Goal: Transaction & Acquisition: Purchase product/service

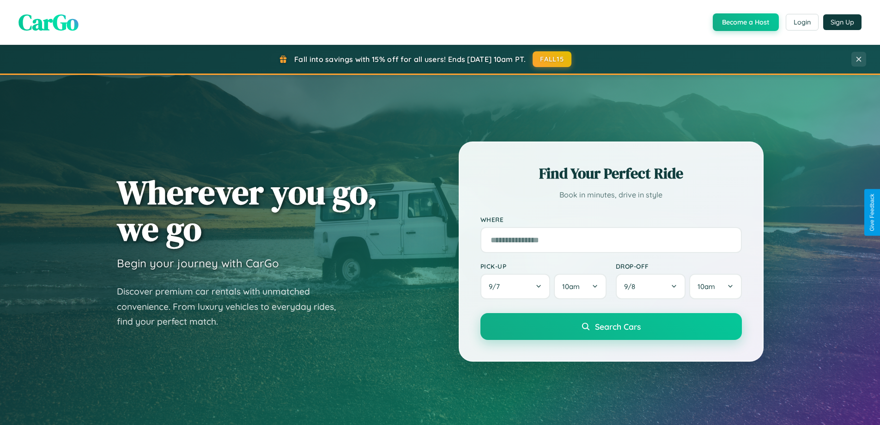
scroll to position [27, 0]
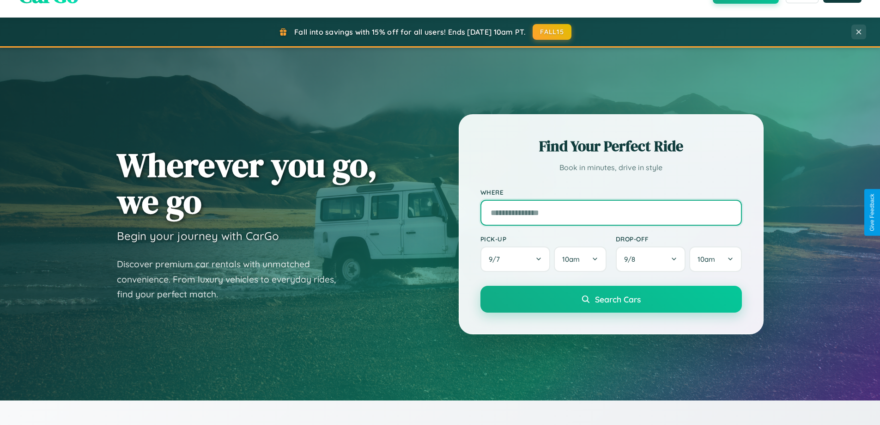
click at [611, 212] on input "text" at bounding box center [612, 213] width 262 height 26
type input "**********"
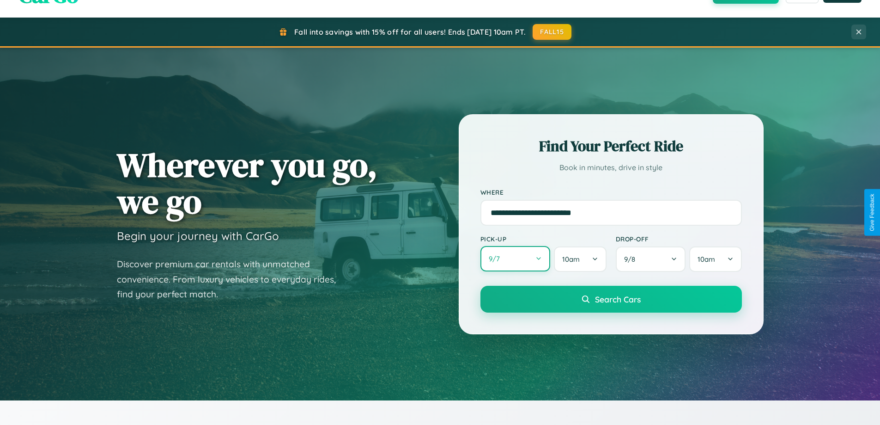
click at [515, 259] on button "9 / 7" at bounding box center [516, 258] width 70 height 25
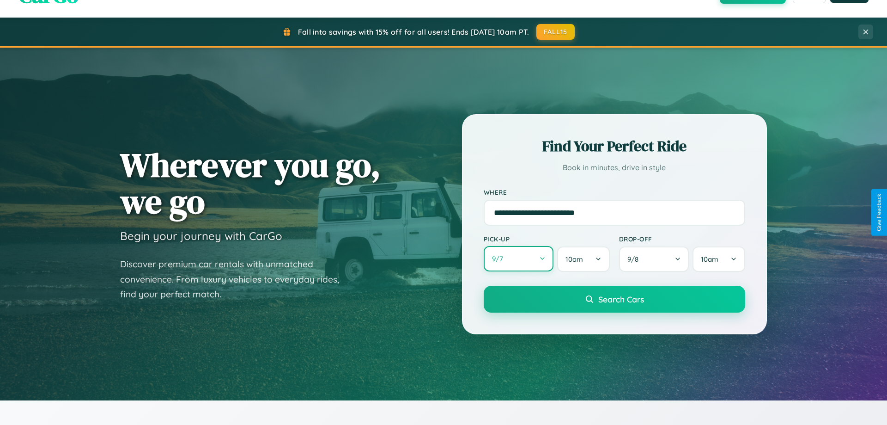
select select "*"
select select "****"
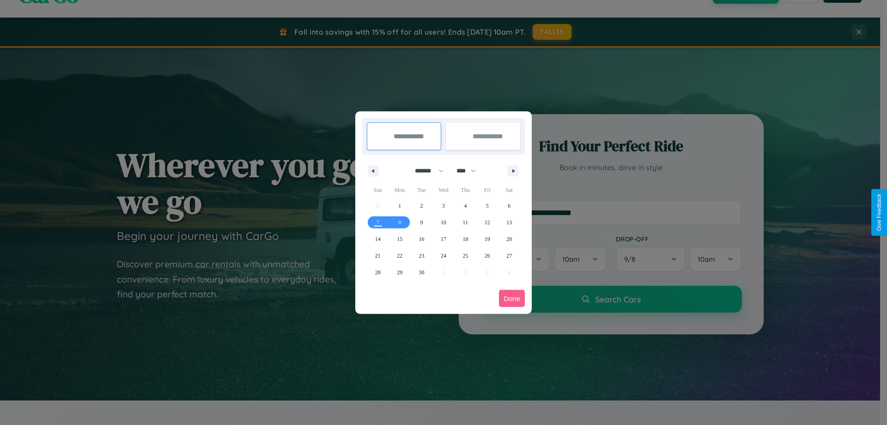
click at [425, 171] on select "******* ******** ***** ***** *** **** **** ****** ********* ******* ******** **…" at bounding box center [427, 170] width 39 height 15
select select "*"
click at [470, 171] on select "**** **** **** **** **** **** **** **** **** **** **** **** **** **** **** ****…" at bounding box center [466, 170] width 28 height 15
select select "****"
click at [465, 238] on span "18" at bounding box center [466, 239] width 6 height 17
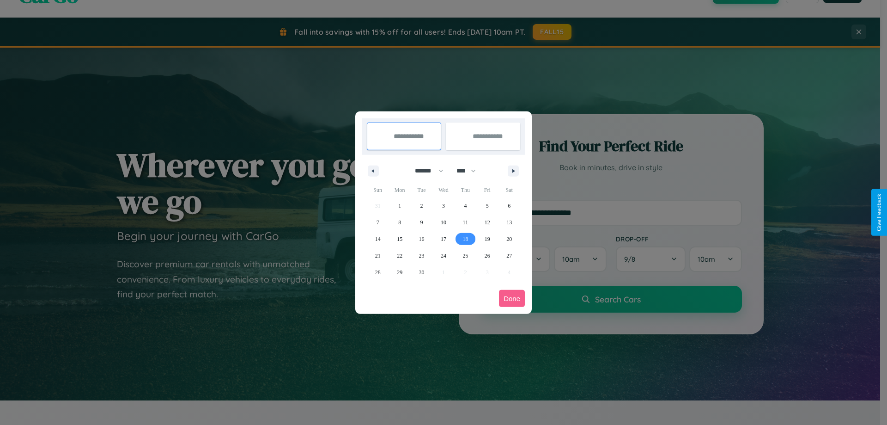
type input "**********"
click at [378, 255] on span "21" at bounding box center [378, 255] width 6 height 17
type input "**********"
click at [512, 298] on button "Done" at bounding box center [512, 298] width 26 height 17
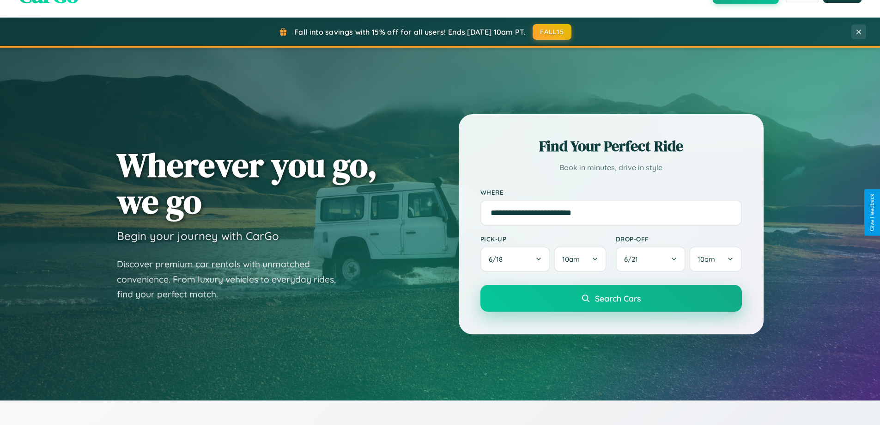
click at [611, 298] on span "Search Cars" at bounding box center [618, 298] width 46 height 10
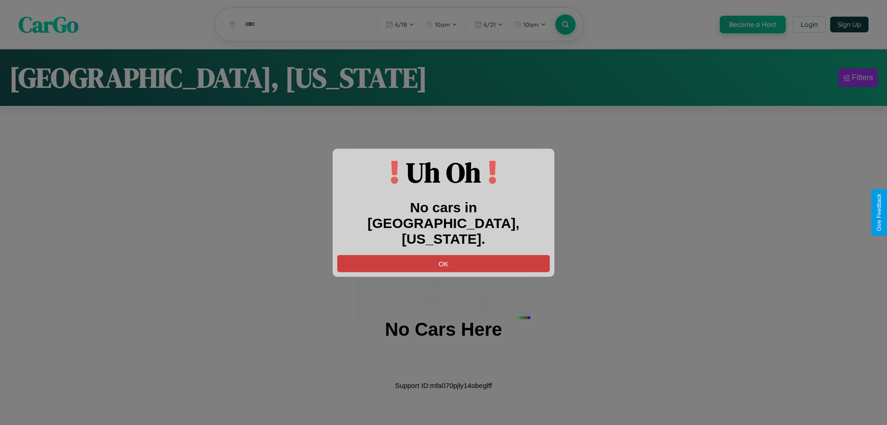
click at [444, 255] on button "OK" at bounding box center [443, 263] width 213 height 17
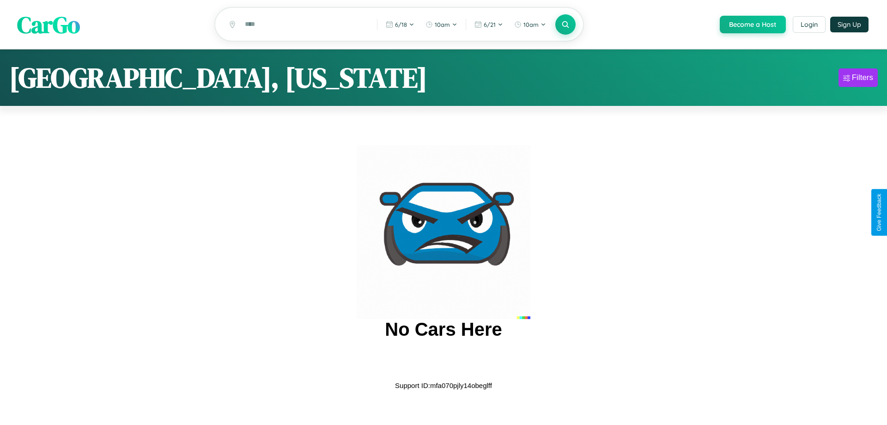
click at [49, 24] on span "CarGo" at bounding box center [48, 24] width 63 height 32
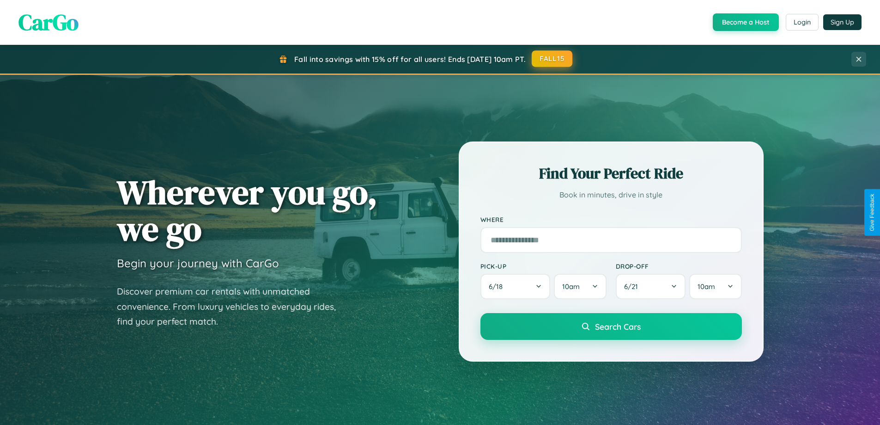
click at [553, 59] on button "FALL15" at bounding box center [552, 58] width 41 height 17
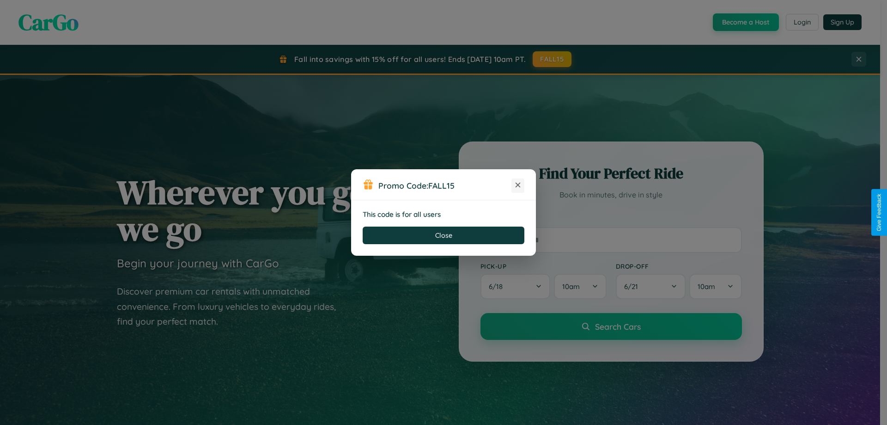
click at [518, 185] on icon at bounding box center [517, 184] width 9 height 9
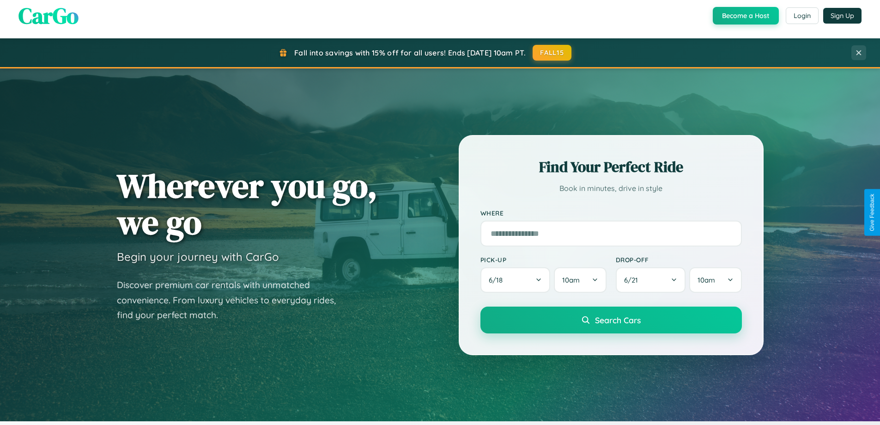
scroll to position [1485, 0]
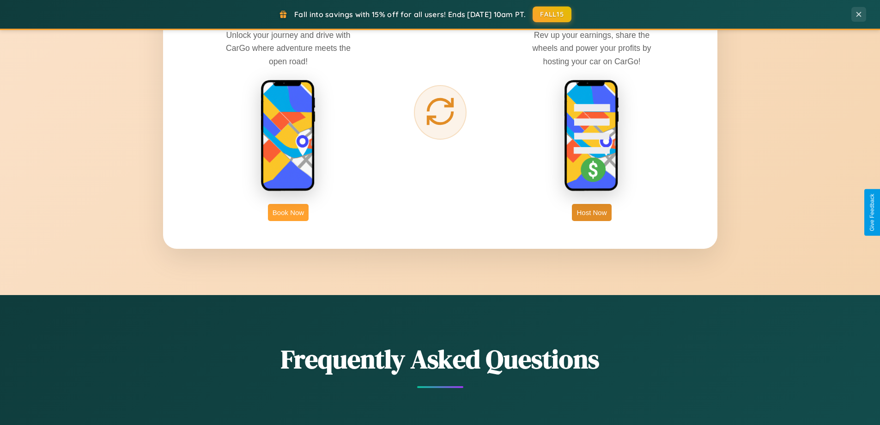
click at [288, 212] on button "Book Now" at bounding box center [288, 212] width 41 height 17
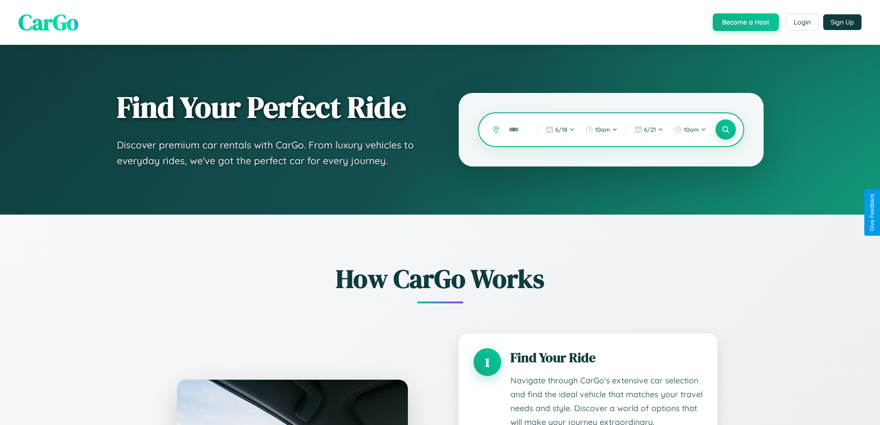
click at [516, 129] on input "text" at bounding box center [516, 130] width 24 height 16
type input "*"
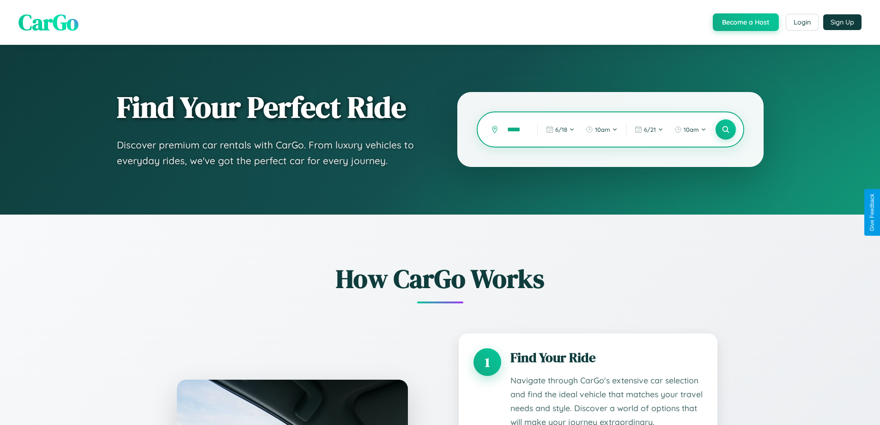
scroll to position [0, 3]
type input "*****"
click at [726, 129] on icon at bounding box center [725, 129] width 9 height 9
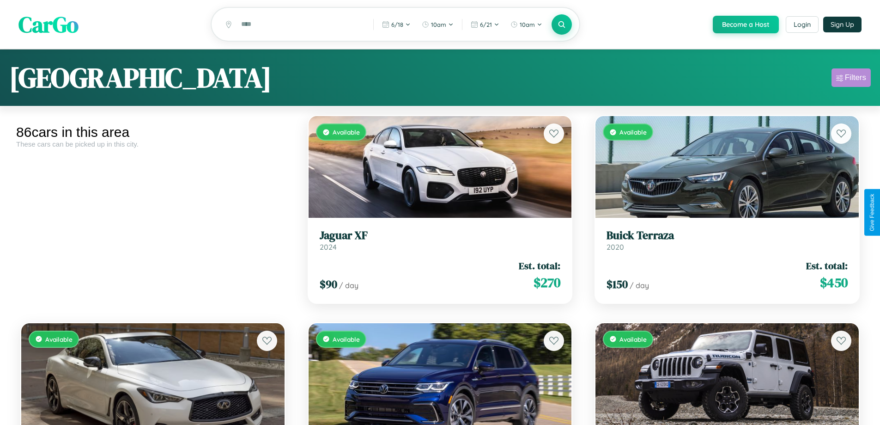
click at [851, 79] on div "Filters" at bounding box center [855, 77] width 21 height 9
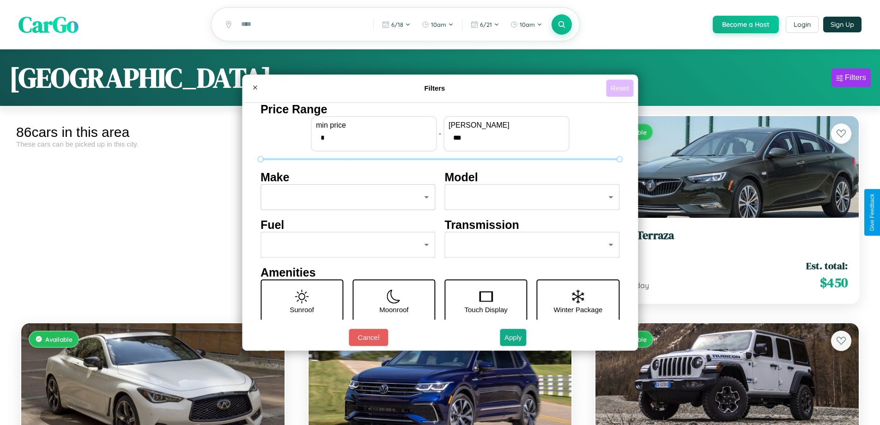
click at [621, 88] on button "Reset" at bounding box center [619, 87] width 27 height 17
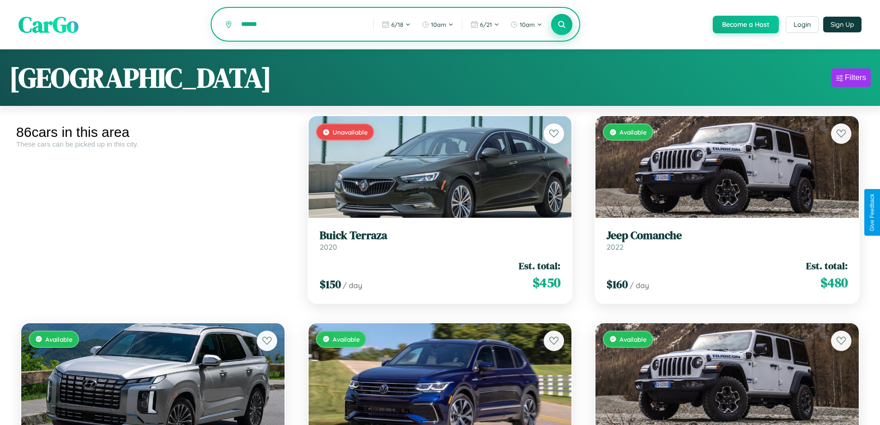
type input "******"
click at [561, 24] on icon at bounding box center [562, 24] width 9 height 9
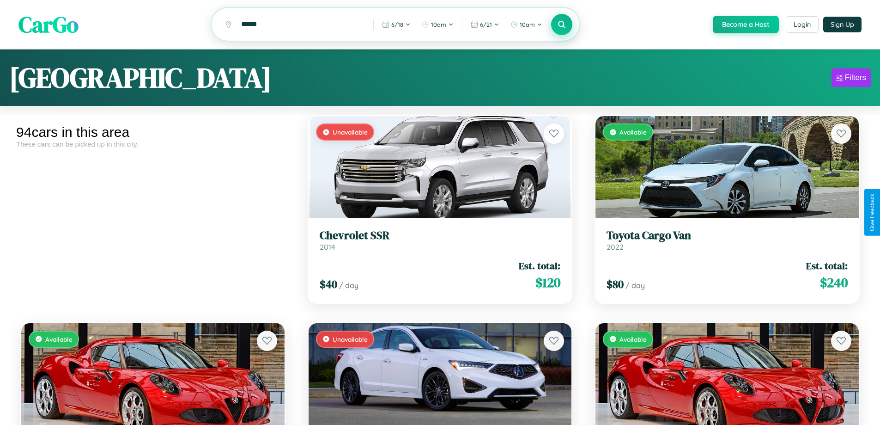
scroll to position [6131, 0]
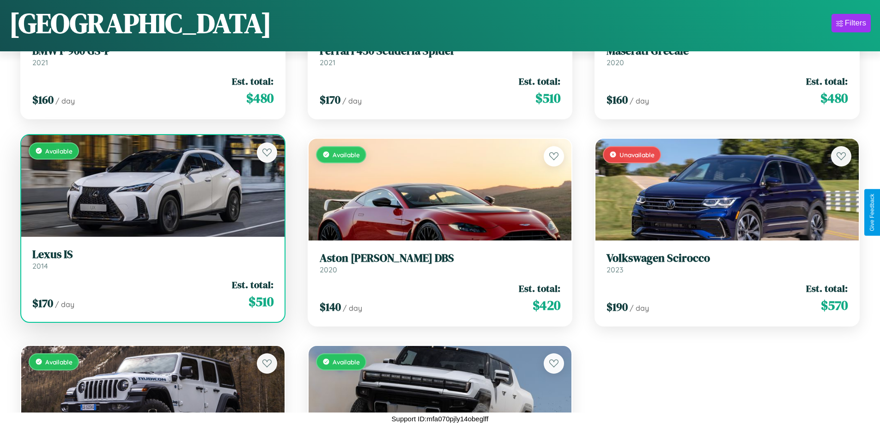
click at [152, 259] on h3 "Lexus IS" at bounding box center [152, 254] width 241 height 13
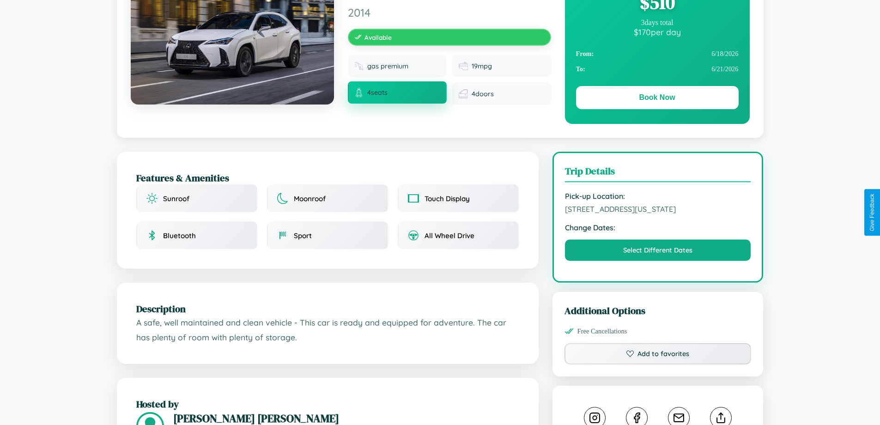
scroll to position [100, 0]
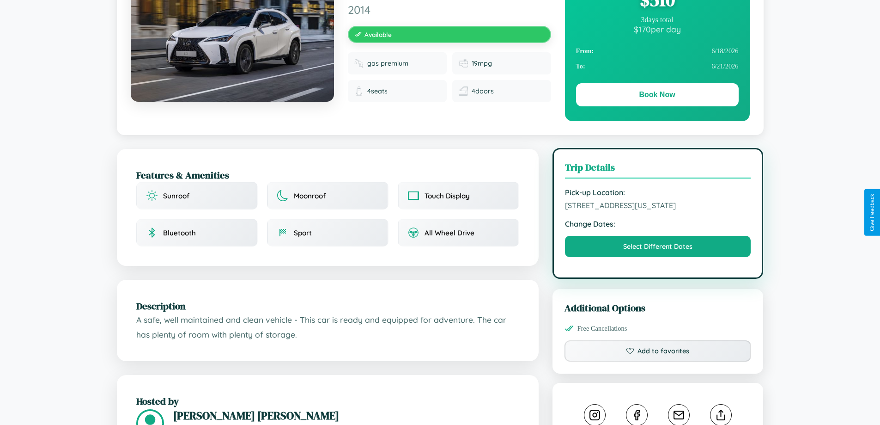
click at [658, 210] on span "[STREET_ADDRESS][US_STATE]" at bounding box center [658, 205] width 186 height 9
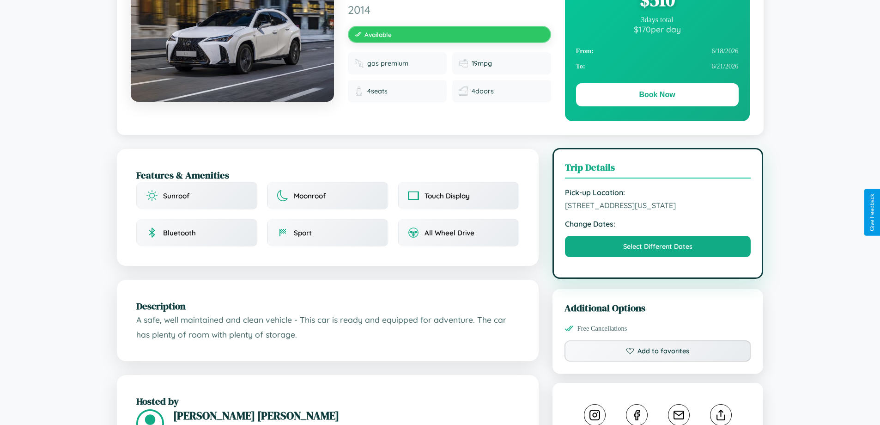
click at [658, 210] on span "[STREET_ADDRESS][US_STATE]" at bounding box center [658, 205] width 186 height 9
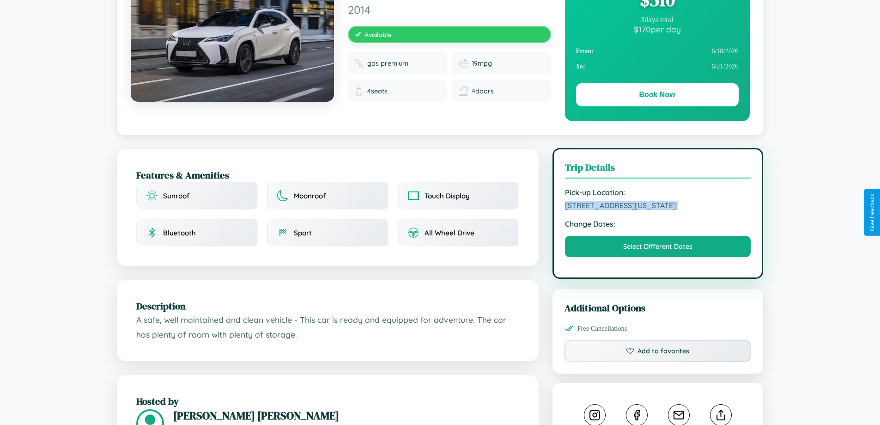
click at [658, 210] on span "[STREET_ADDRESS][US_STATE]" at bounding box center [658, 205] width 186 height 9
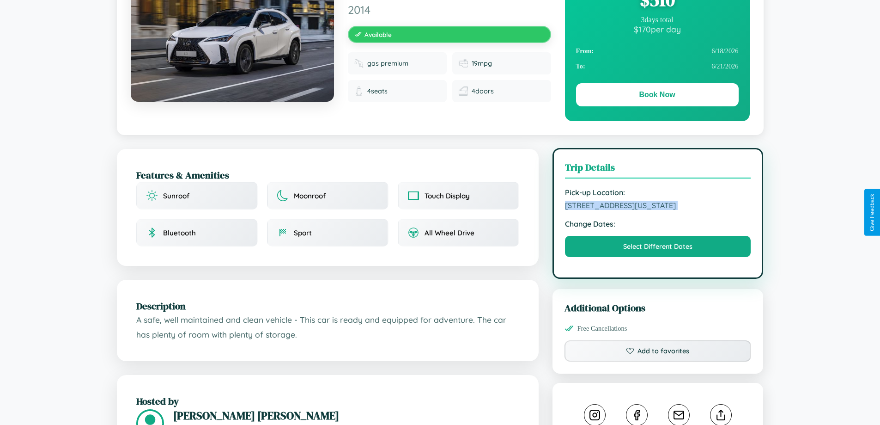
click at [658, 210] on span "[STREET_ADDRESS][US_STATE]" at bounding box center [658, 205] width 186 height 9
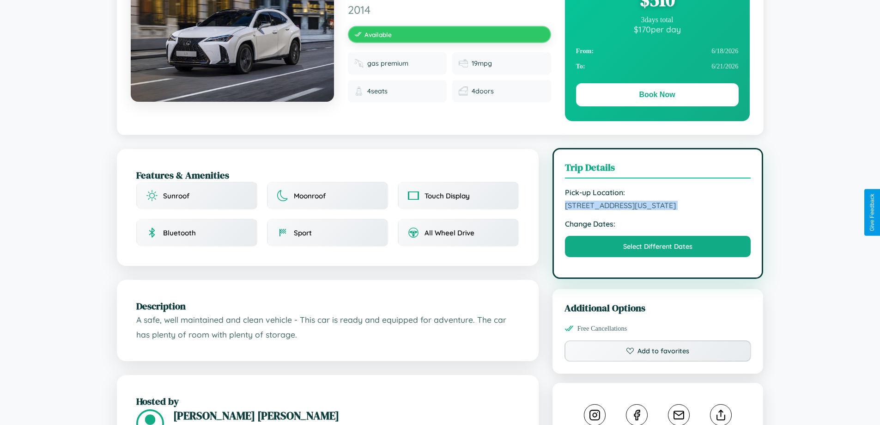
click at [658, 210] on span "[STREET_ADDRESS][US_STATE]" at bounding box center [658, 205] width 186 height 9
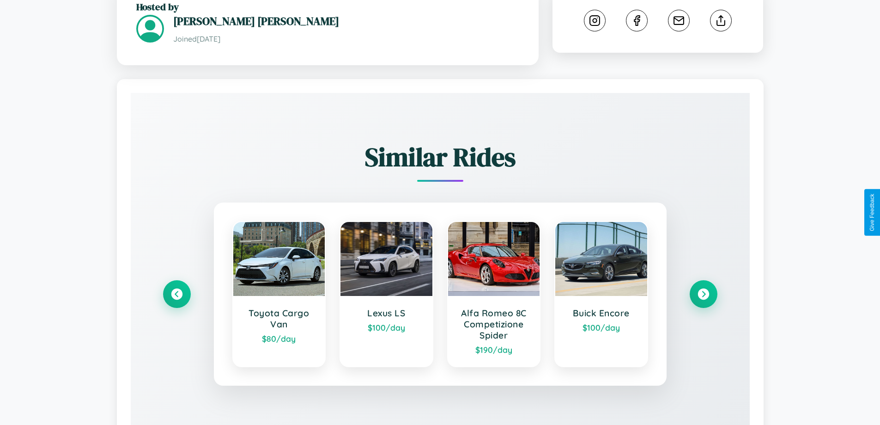
scroll to position [538, 0]
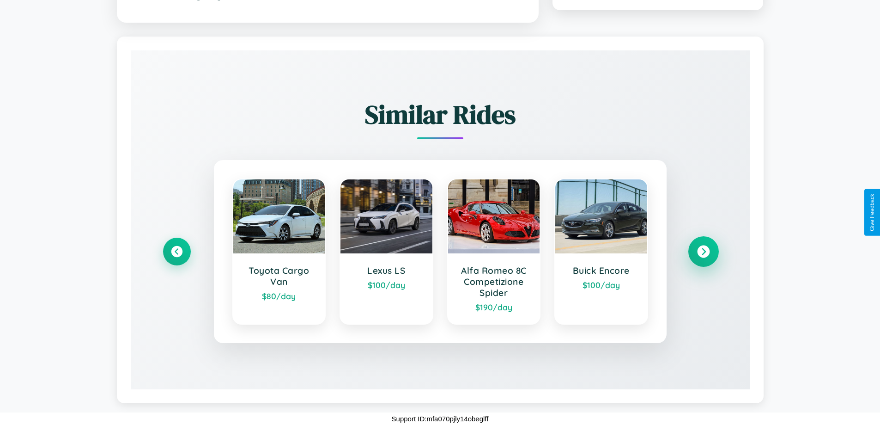
click at [703, 251] on icon at bounding box center [703, 251] width 12 height 12
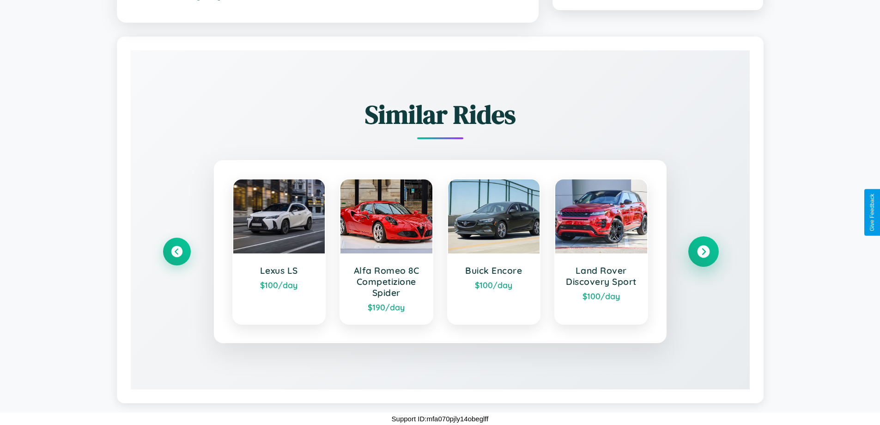
click at [703, 251] on icon at bounding box center [703, 251] width 12 height 12
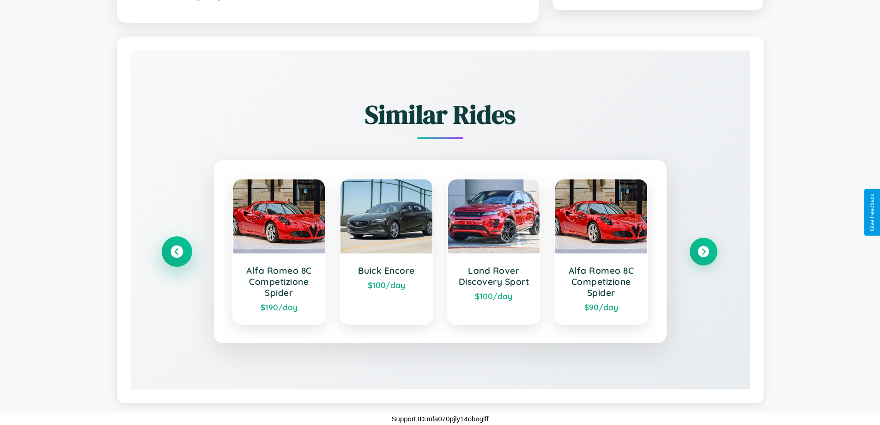
click at [177, 251] on icon at bounding box center [177, 251] width 12 height 12
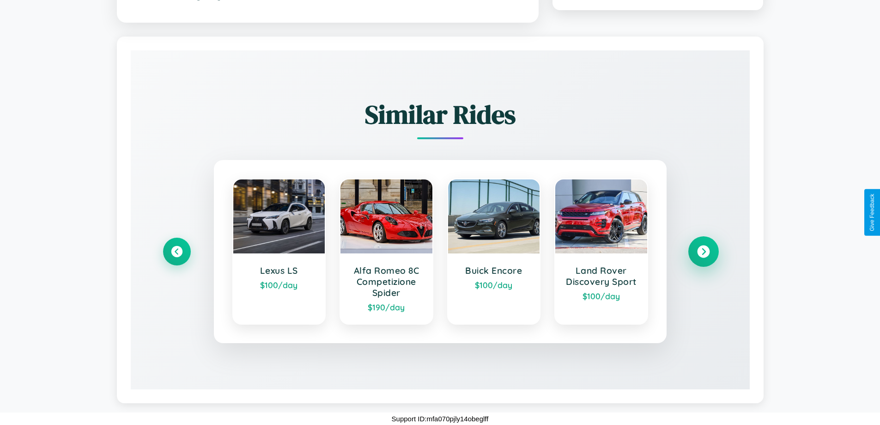
click at [703, 251] on icon at bounding box center [703, 251] width 12 height 12
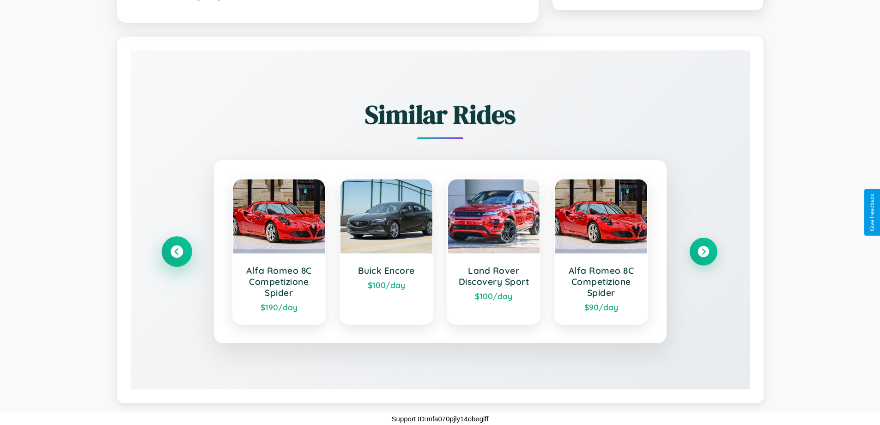
click at [177, 251] on icon at bounding box center [177, 251] width 12 height 12
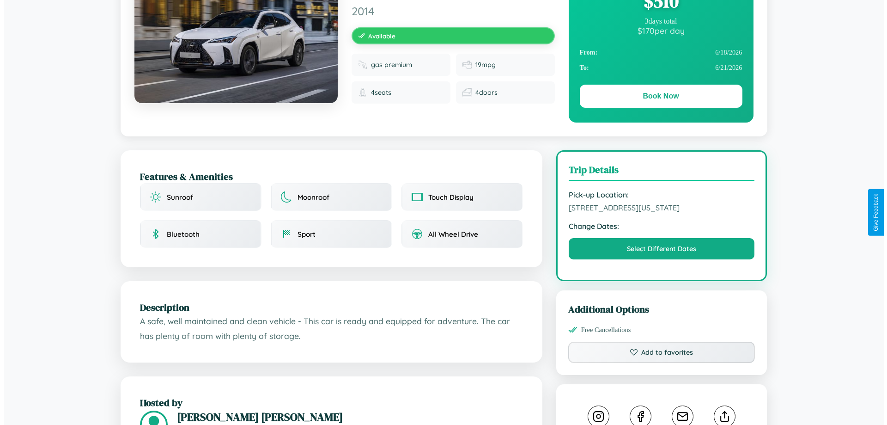
scroll to position [0, 0]
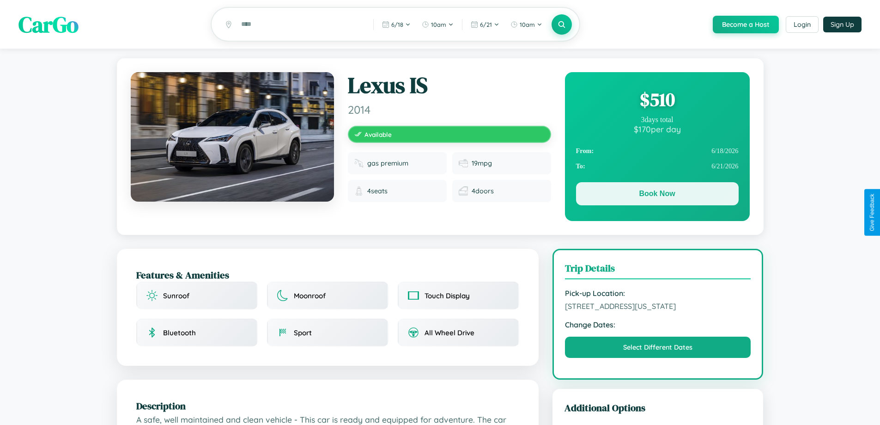
click at [657, 195] on button "Book Now" at bounding box center [657, 193] width 163 height 23
